Goal: Task Accomplishment & Management: Complete application form

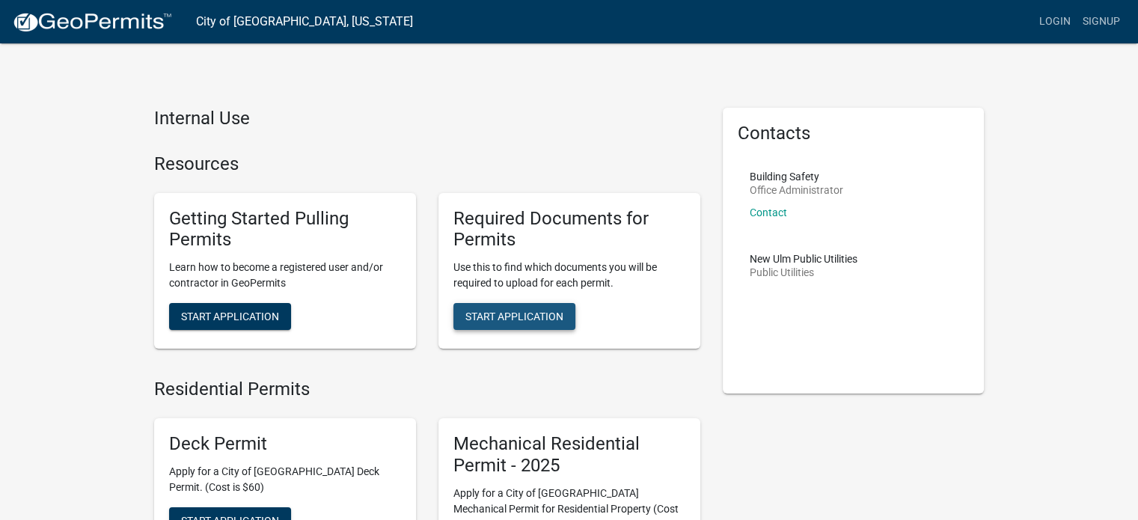
click at [533, 313] on span "Start Application" at bounding box center [514, 316] width 98 height 12
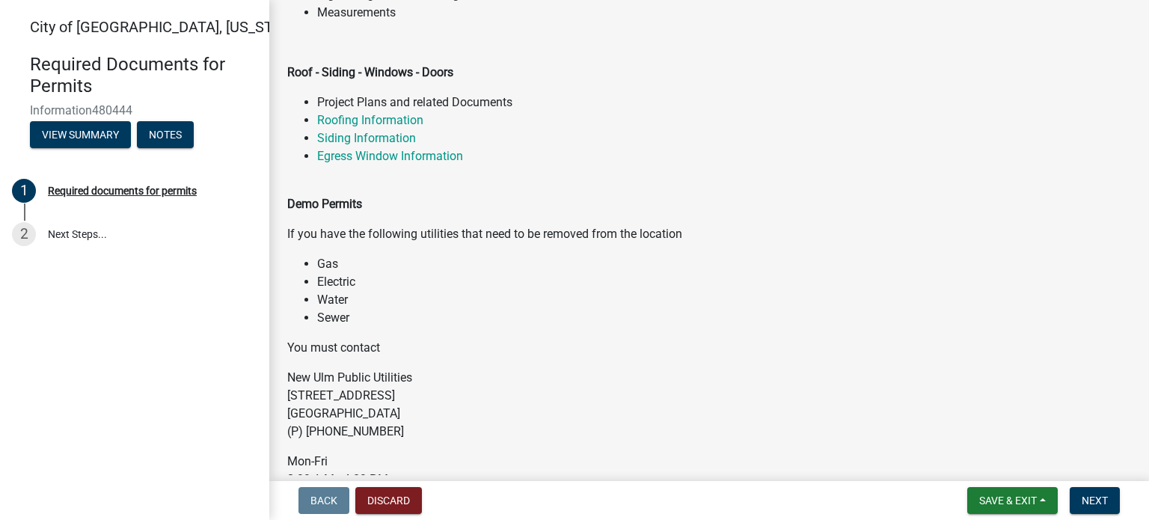
scroll to position [599, 0]
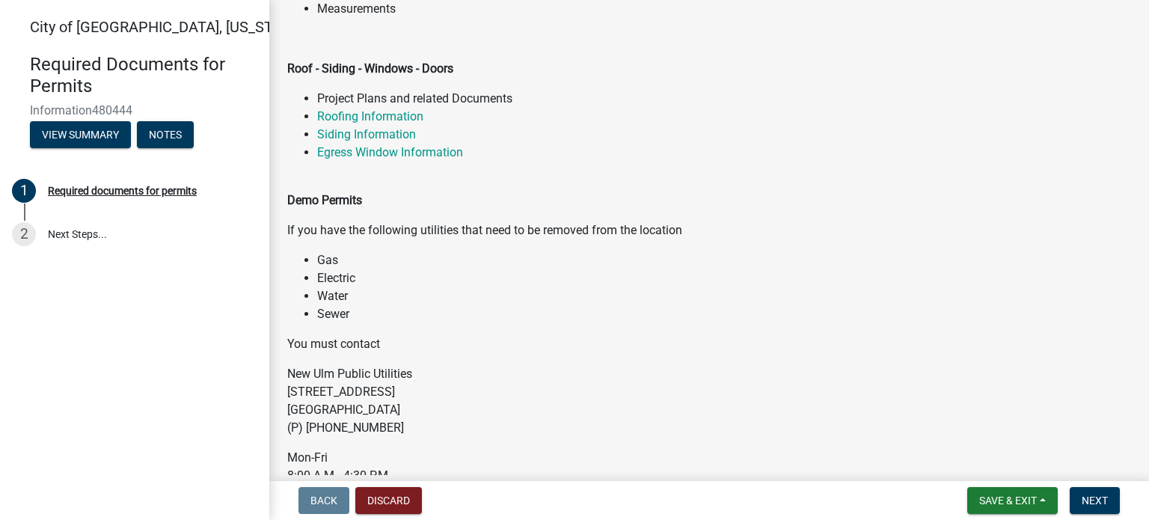
drag, startPoint x: 302, startPoint y: 231, endPoint x: 725, endPoint y: 231, distance: 422.7
click at [725, 231] on p "If you have the following utilities that need to be removed from the location" at bounding box center [709, 230] width 844 height 18
click at [616, 272] on li "Electric" at bounding box center [724, 278] width 814 height 18
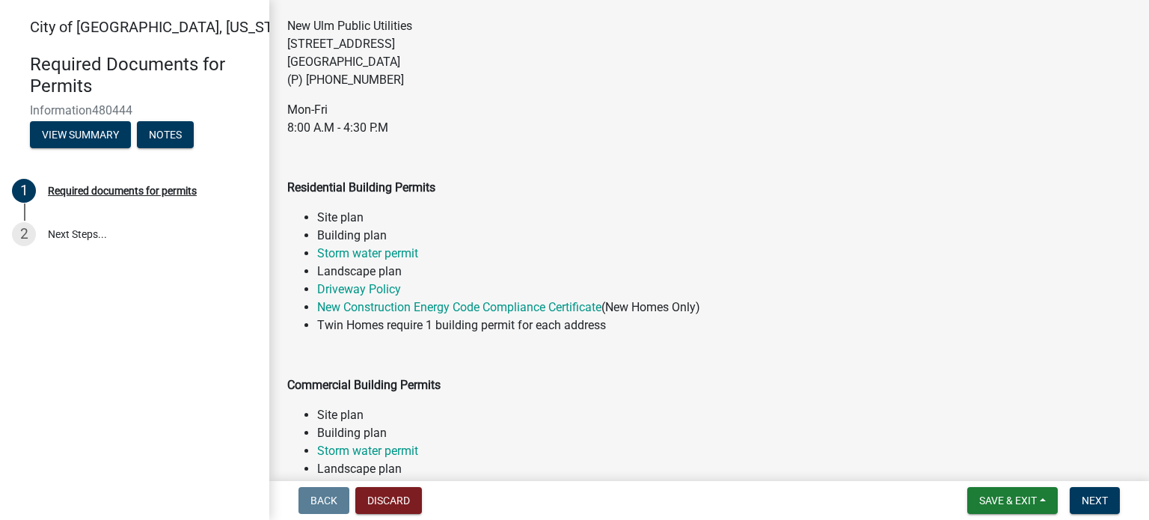
scroll to position [973, 0]
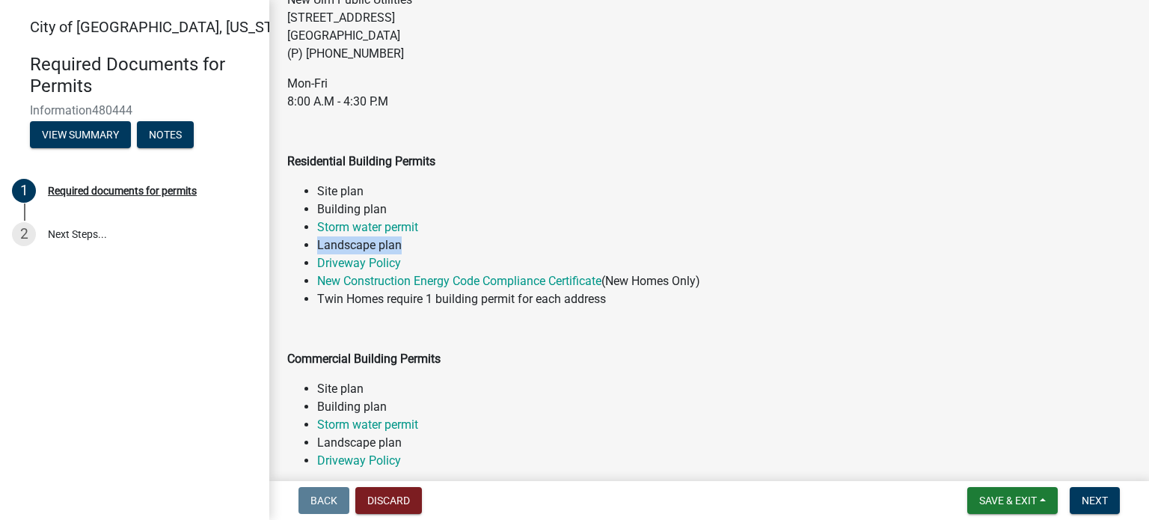
drag, startPoint x: 317, startPoint y: 248, endPoint x: 537, endPoint y: 217, distance: 222.2
click at [425, 244] on li "Landscape plan" at bounding box center [724, 245] width 814 height 18
click at [538, 217] on li "Building plan" at bounding box center [724, 210] width 814 height 18
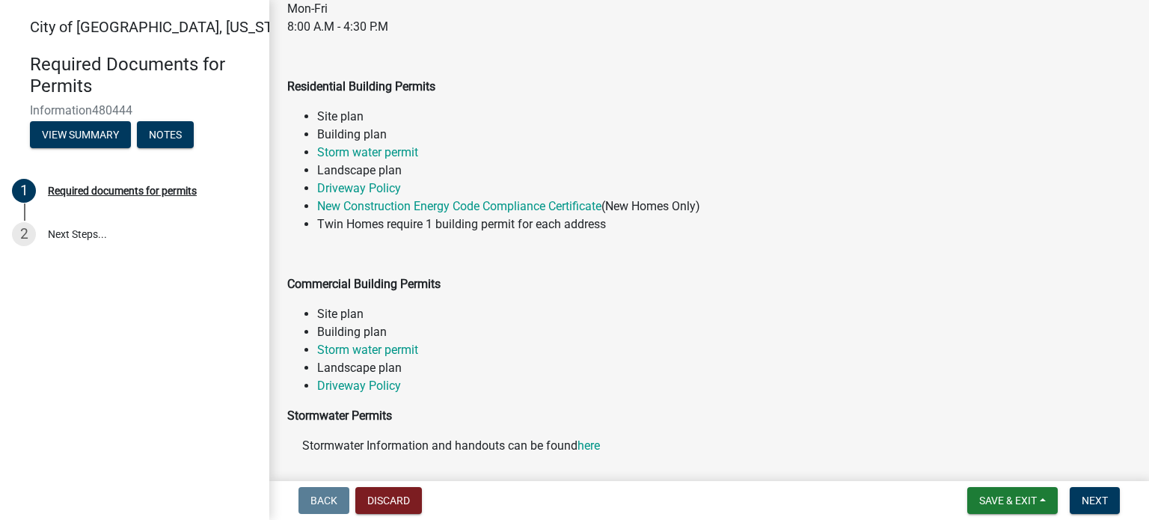
scroll to position [1122, 0]
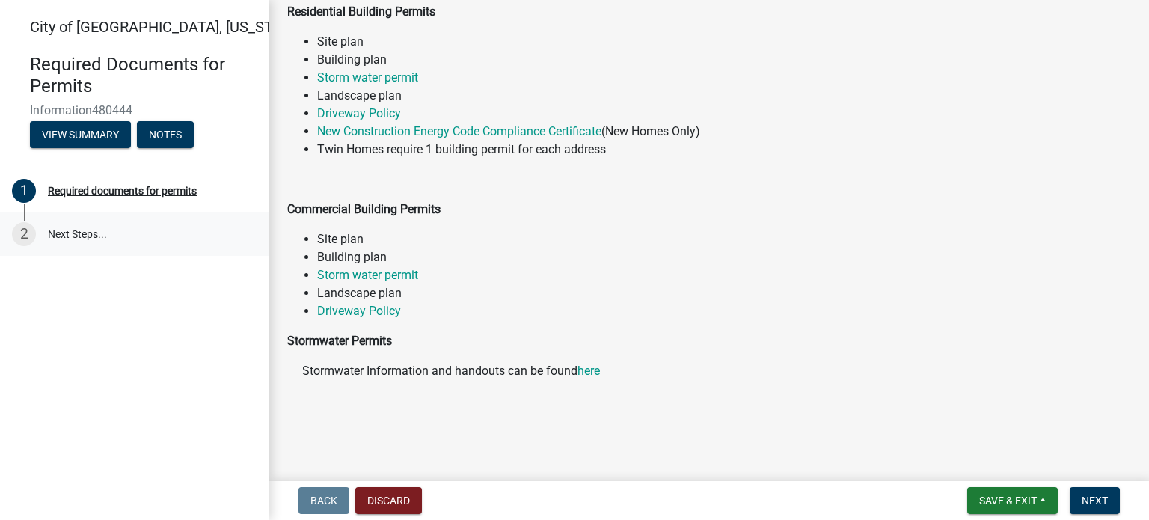
click at [53, 242] on link "2 Next Steps..." at bounding box center [134, 233] width 269 height 43
click at [78, 236] on link "2 Next Steps..." at bounding box center [134, 233] width 269 height 43
click at [1116, 486] on nav "Back Discard Save & Exit Save Save & Exit Next" at bounding box center [709, 500] width 880 height 39
click at [1113, 495] on button "Next" at bounding box center [1095, 500] width 50 height 27
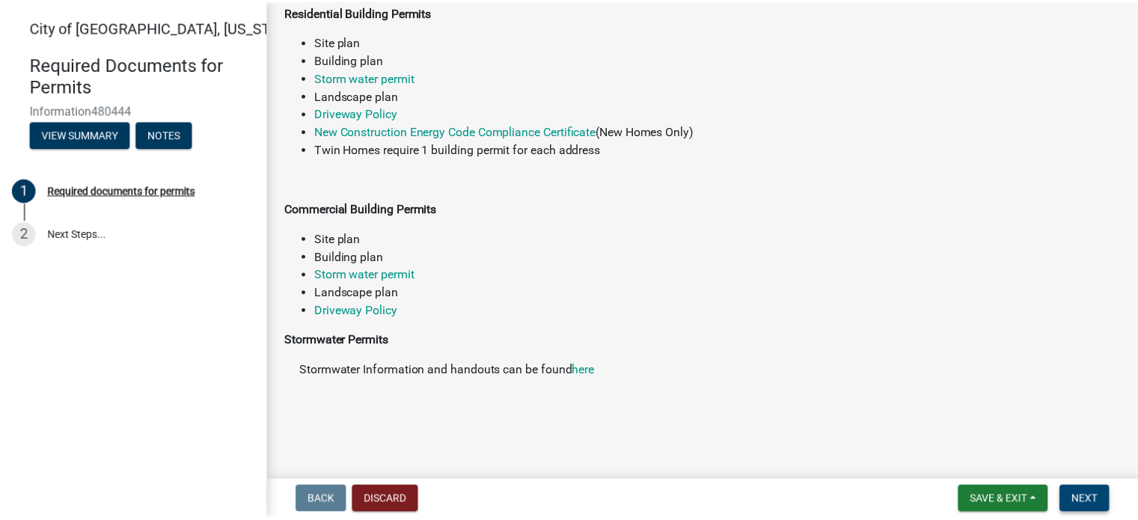
scroll to position [0, 0]
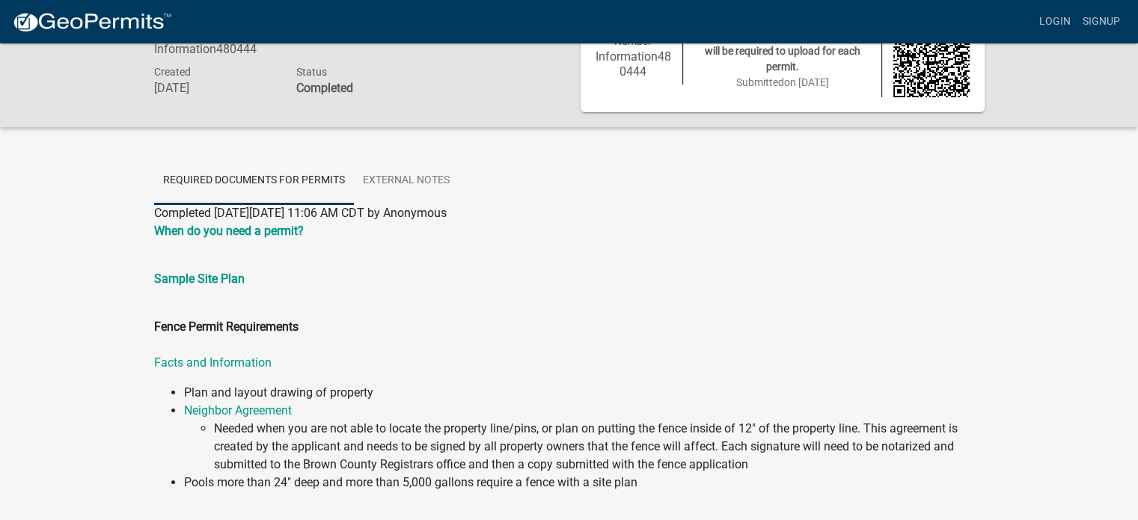
scroll to position [150, 0]
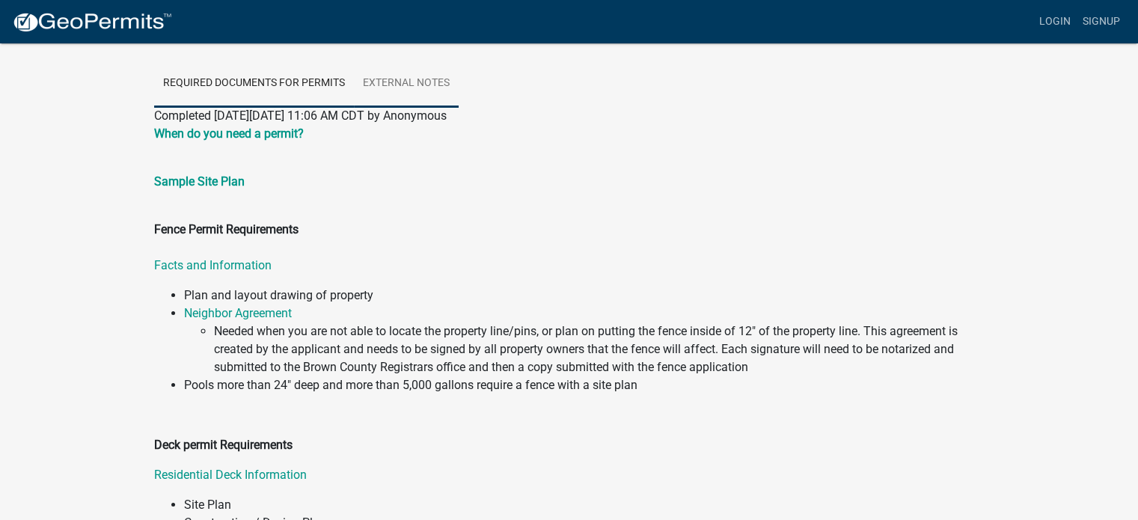
click at [425, 79] on link "External Notes" at bounding box center [406, 84] width 105 height 48
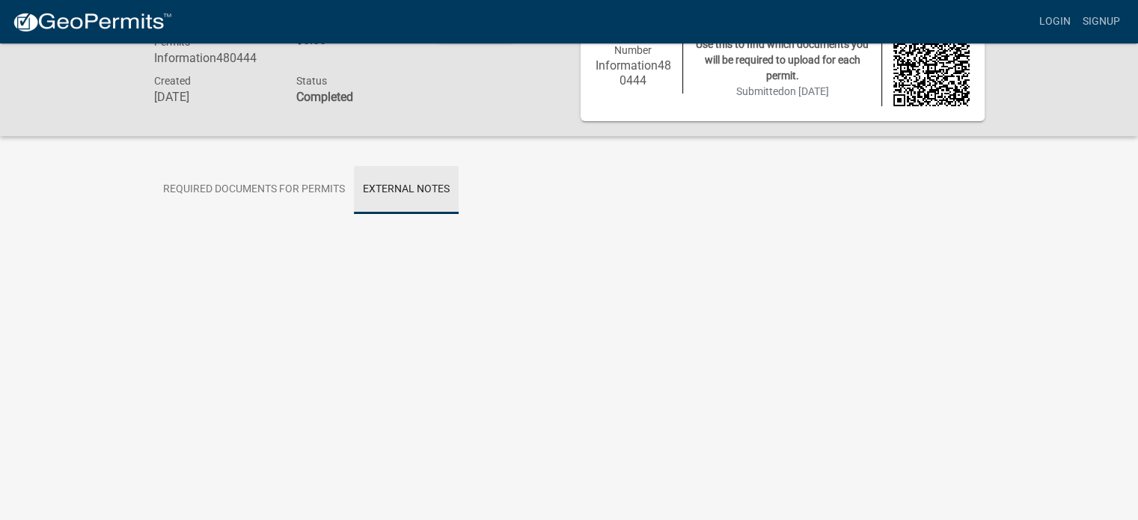
scroll to position [43, 0]
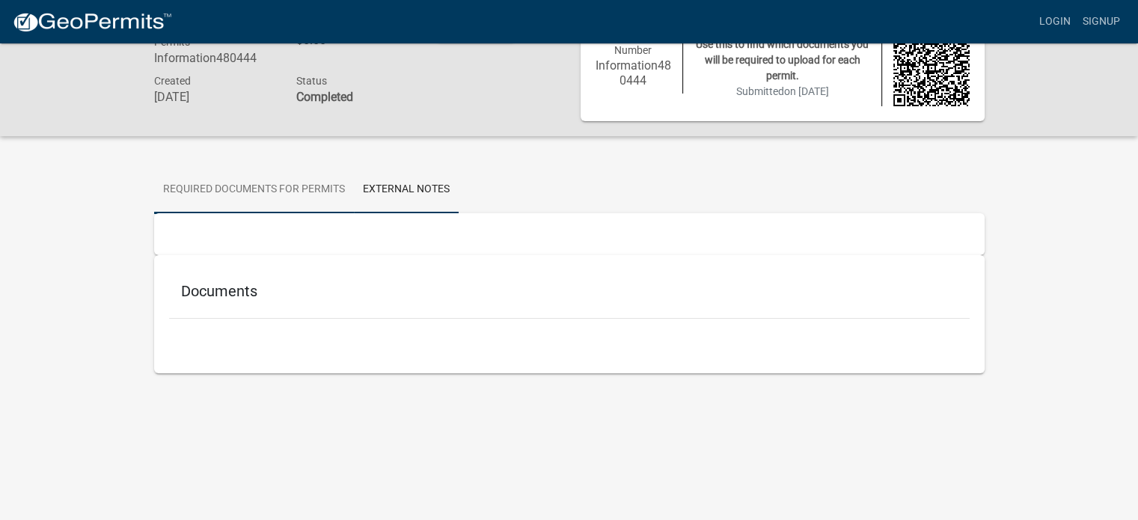
click at [210, 192] on link "Required documents for permits" at bounding box center [254, 190] width 200 height 48
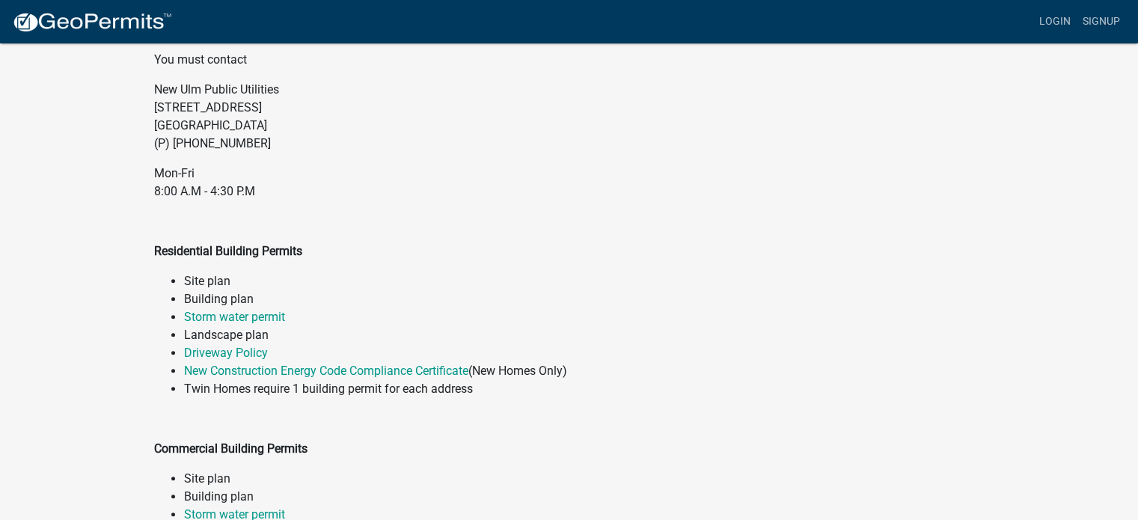
scroll to position [1091, 0]
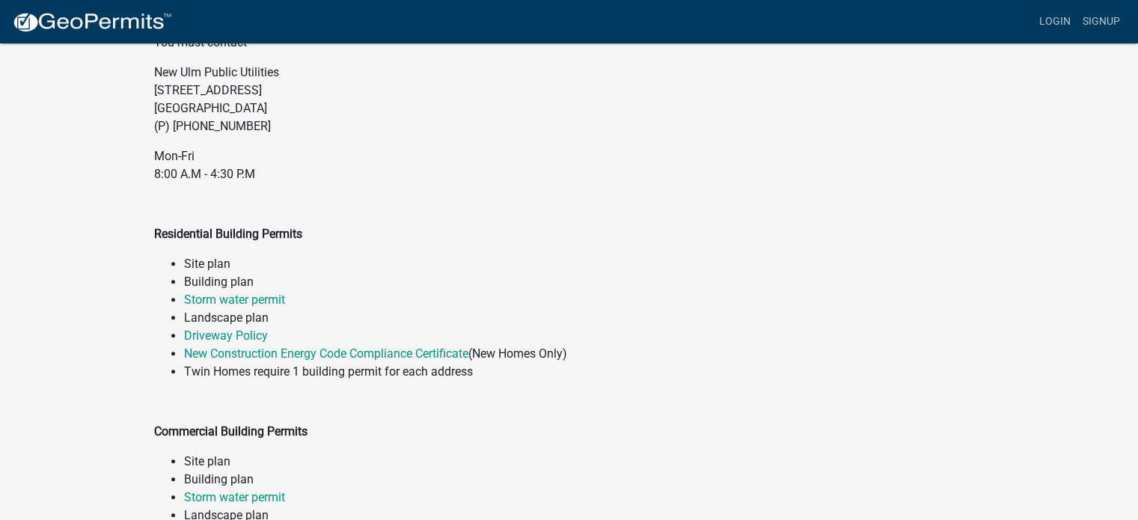
click at [227, 279] on li "Building plan" at bounding box center [584, 282] width 801 height 18
click at [230, 278] on li "Building plan" at bounding box center [584, 282] width 801 height 18
click at [230, 277] on li "Building plan" at bounding box center [584, 282] width 801 height 18
click at [320, 274] on li "Building plan" at bounding box center [584, 282] width 801 height 18
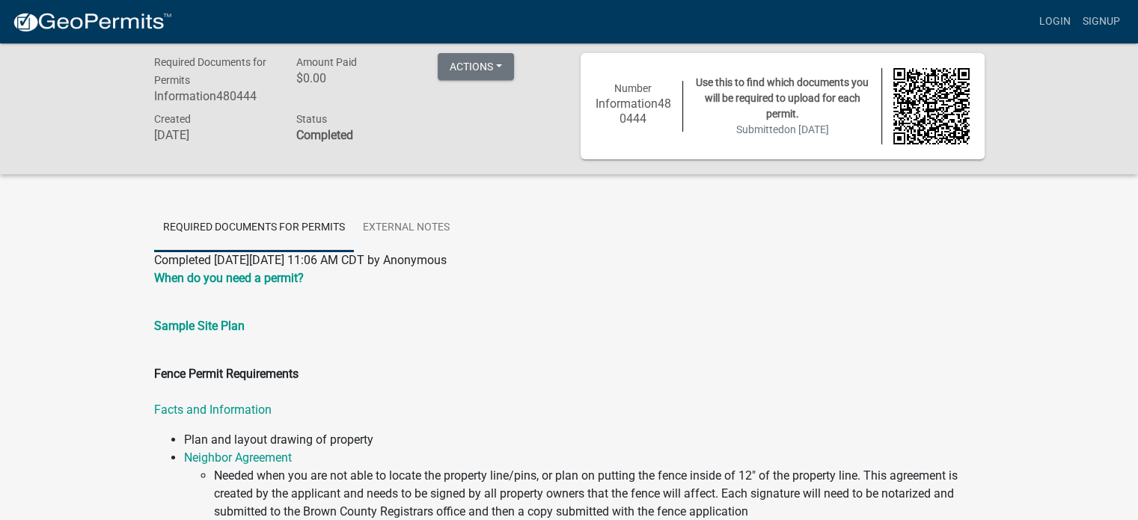
scroll to position [0, 0]
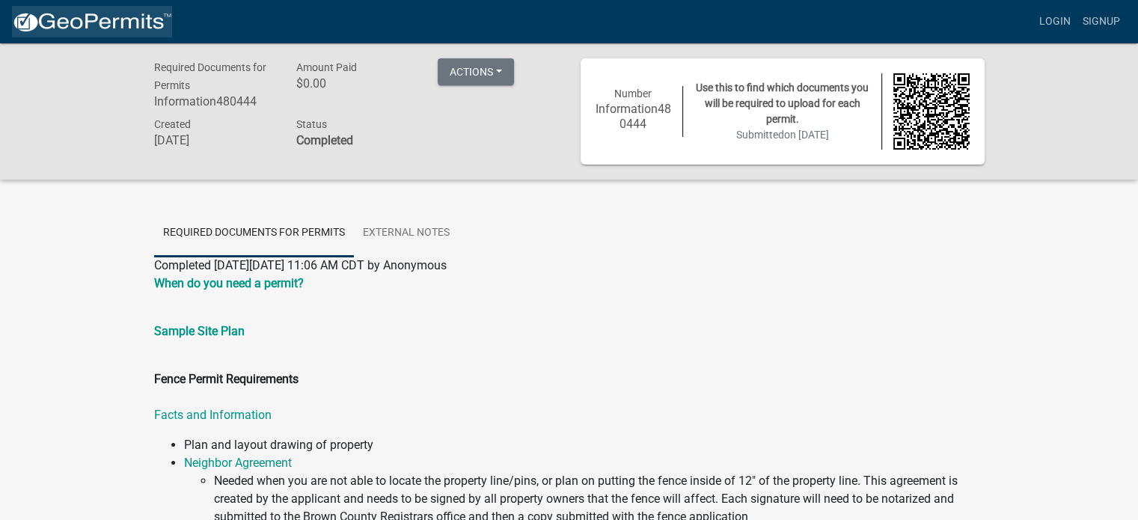
click at [38, 17] on img at bounding box center [92, 22] width 160 height 22
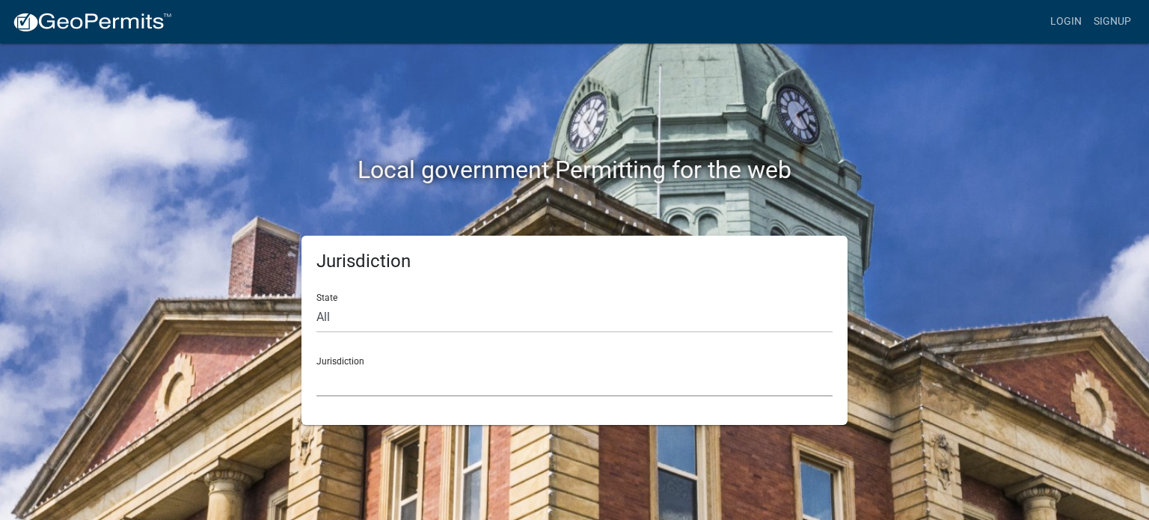
click at [392, 376] on select "[GEOGRAPHIC_DATA], [US_STATE] [GEOGRAPHIC_DATA], [US_STATE][PERSON_NAME][GEOGRA…" at bounding box center [574, 381] width 516 height 31
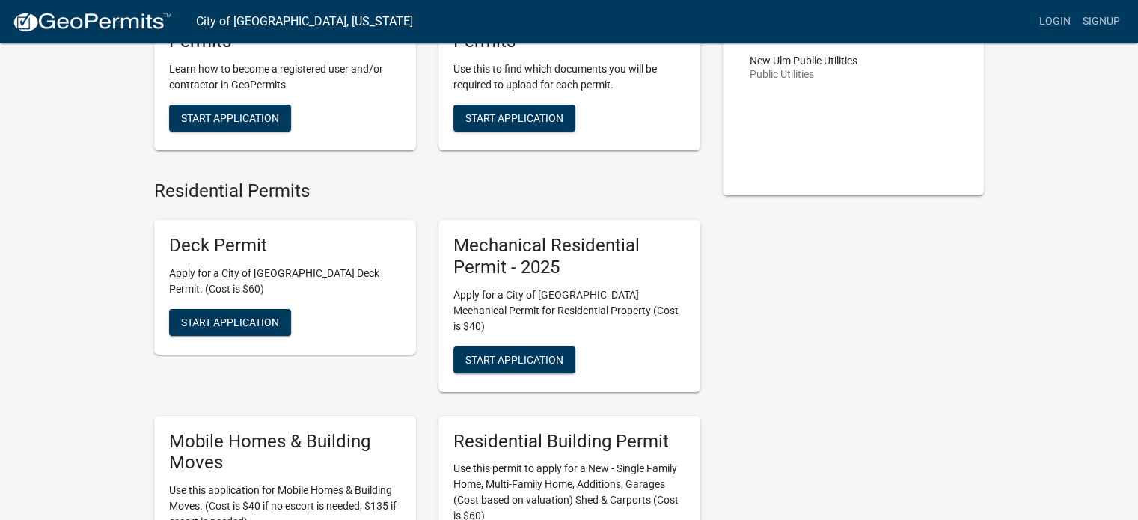
scroll to position [224, 0]
